Goal: Communication & Community: Participate in discussion

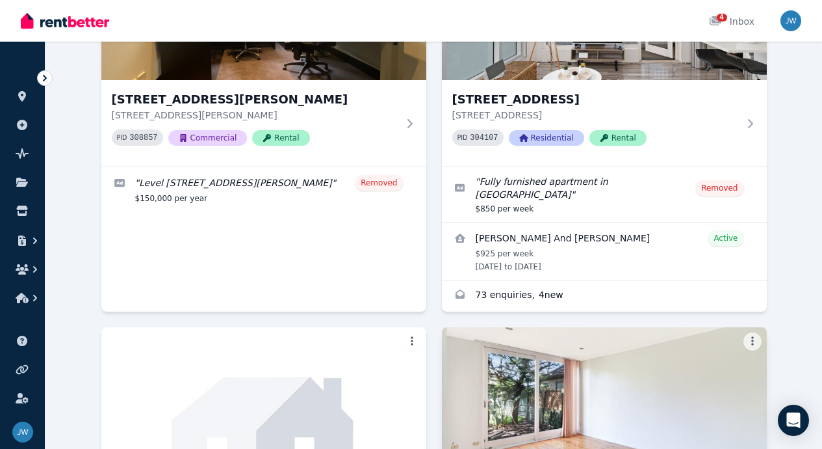
scroll to position [467, 0]
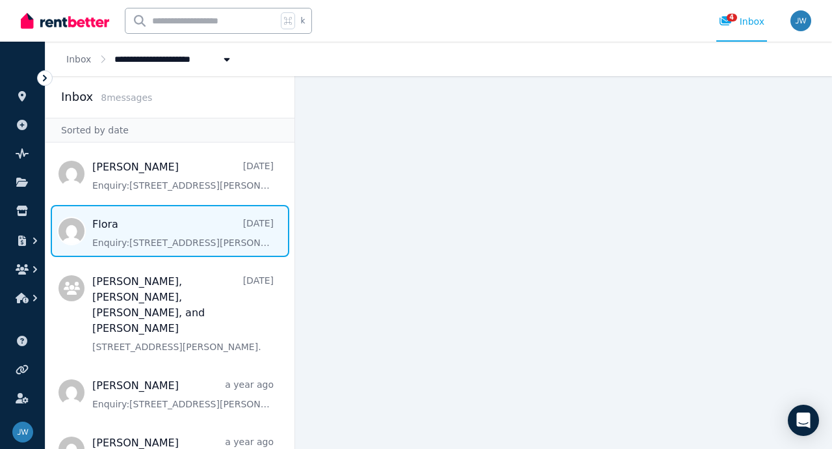
click at [170, 239] on span "Message list" at bounding box center [170, 231] width 249 height 52
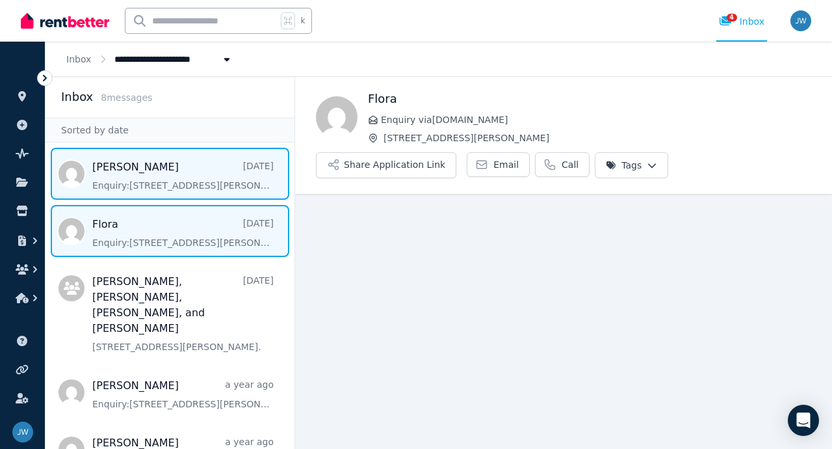
click at [179, 176] on span "Message list" at bounding box center [170, 174] width 249 height 52
